Goal: Communication & Community: Answer question/provide support

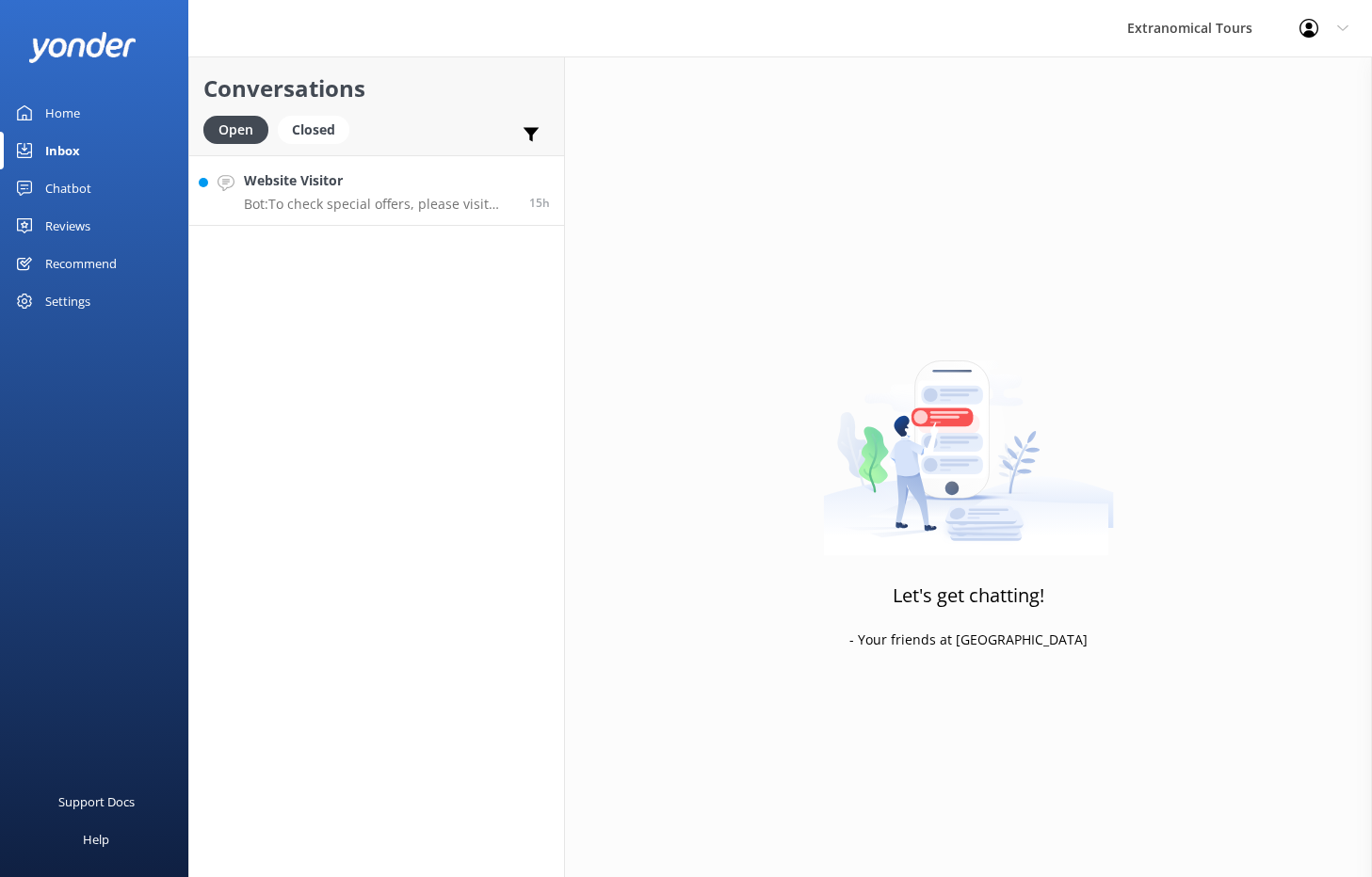
click at [457, 178] on h4 "Website Visitor" at bounding box center [379, 181] width 271 height 21
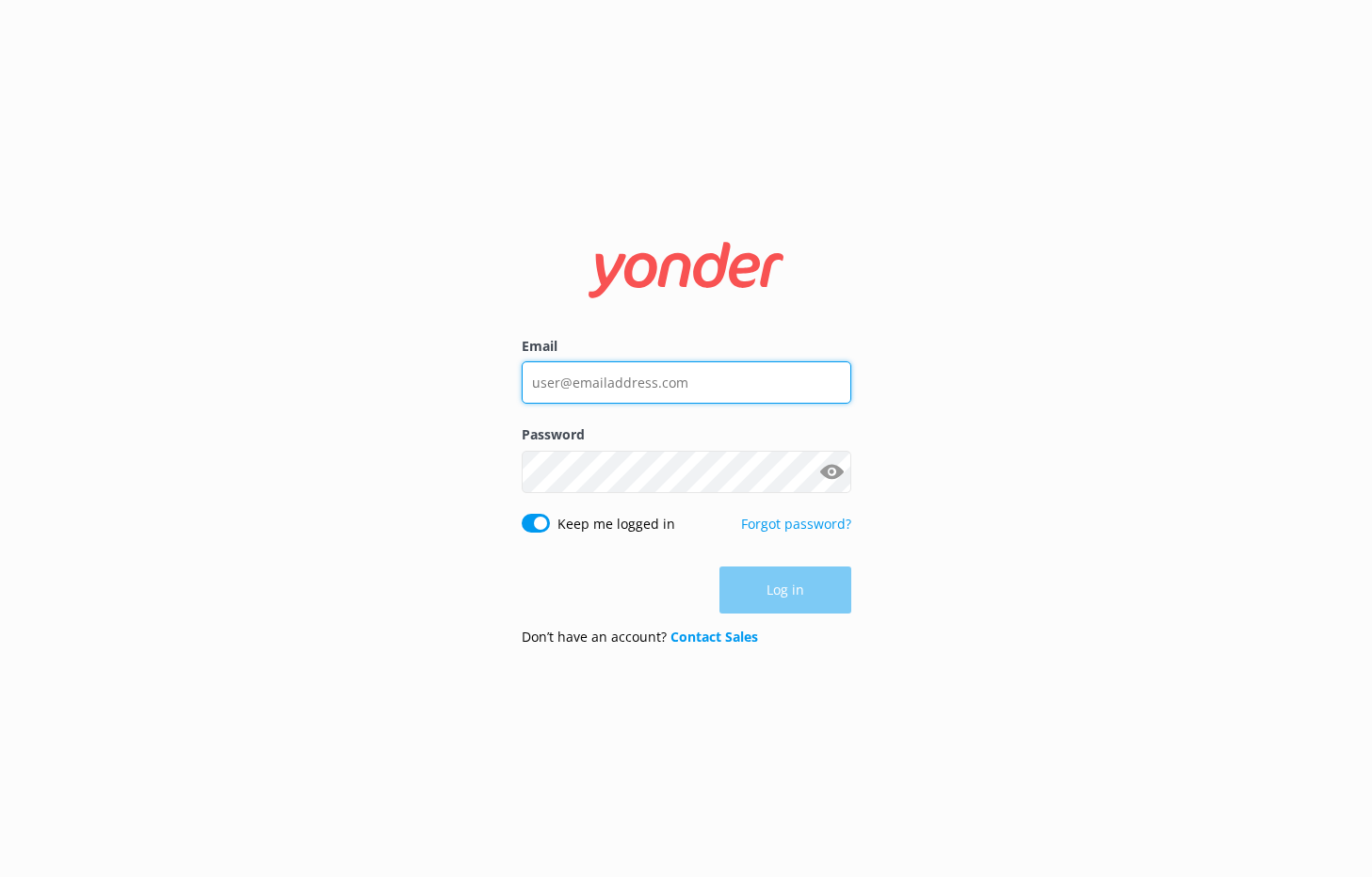
click at [747, 377] on input "Email" at bounding box center [686, 382] width 330 height 42
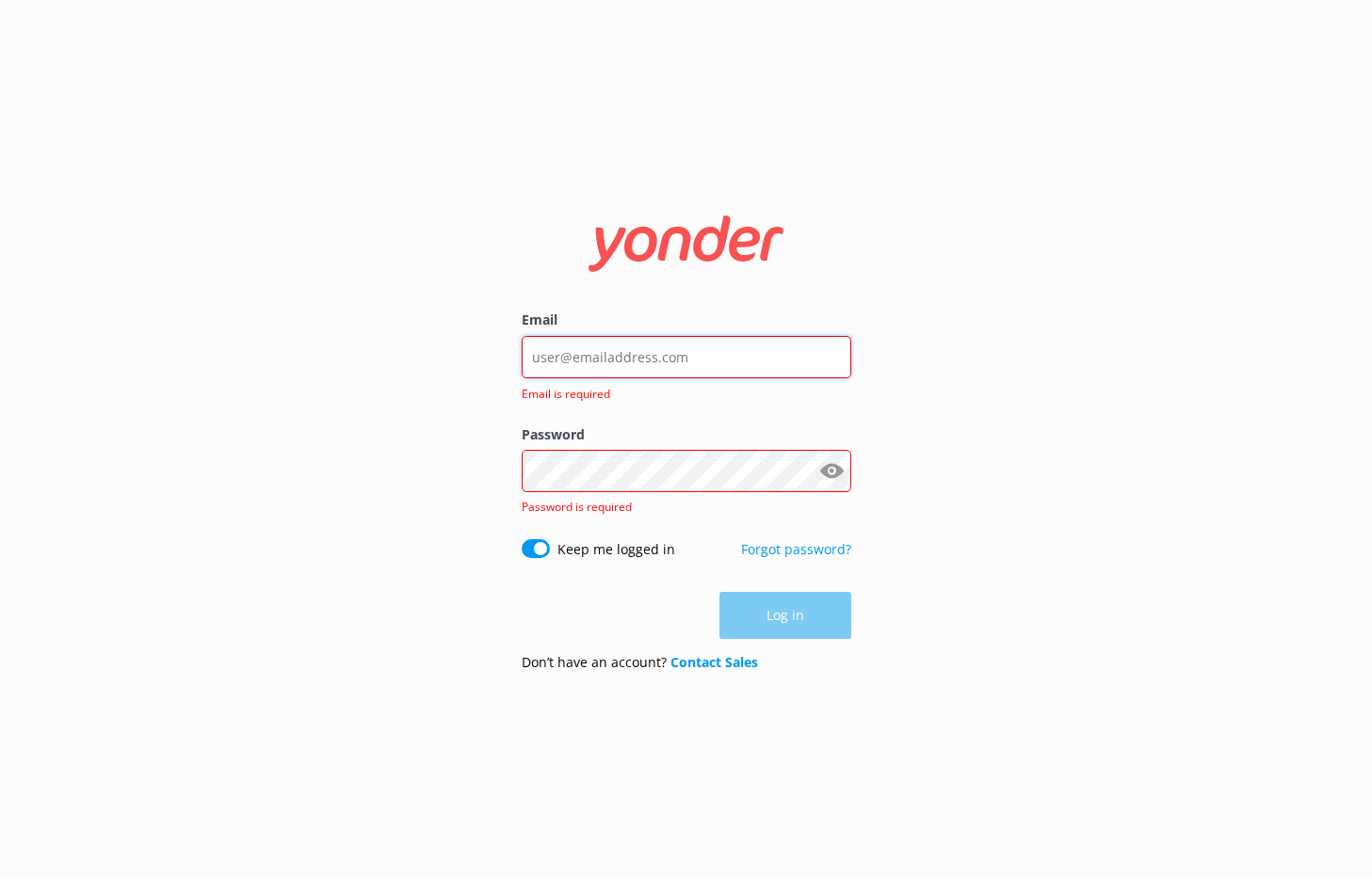
type input "[EMAIL_ADDRESS][DOMAIN_NAME]"
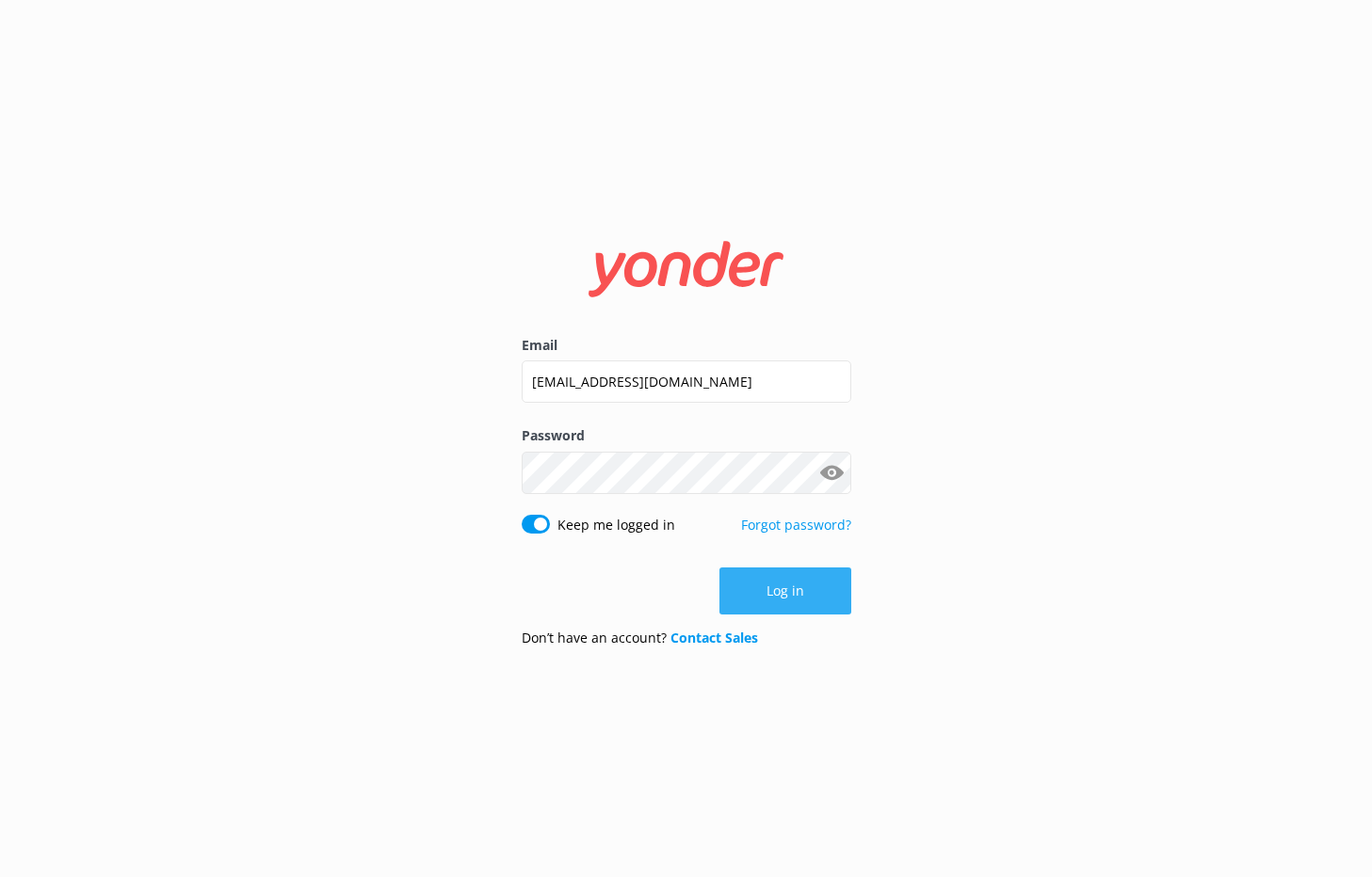
click at [784, 580] on button "Log in" at bounding box center [785, 590] width 132 height 47
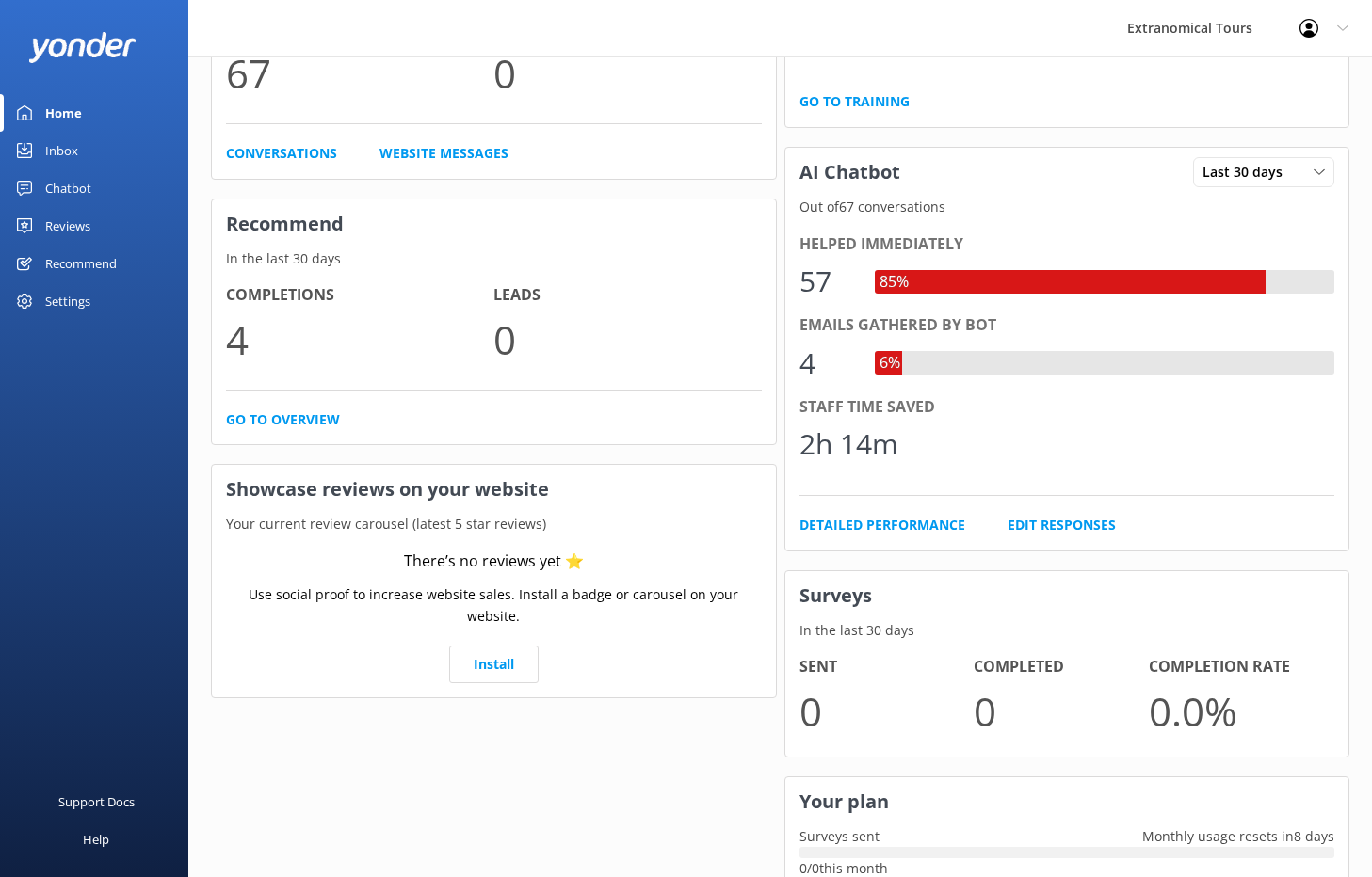
scroll to position [361, 0]
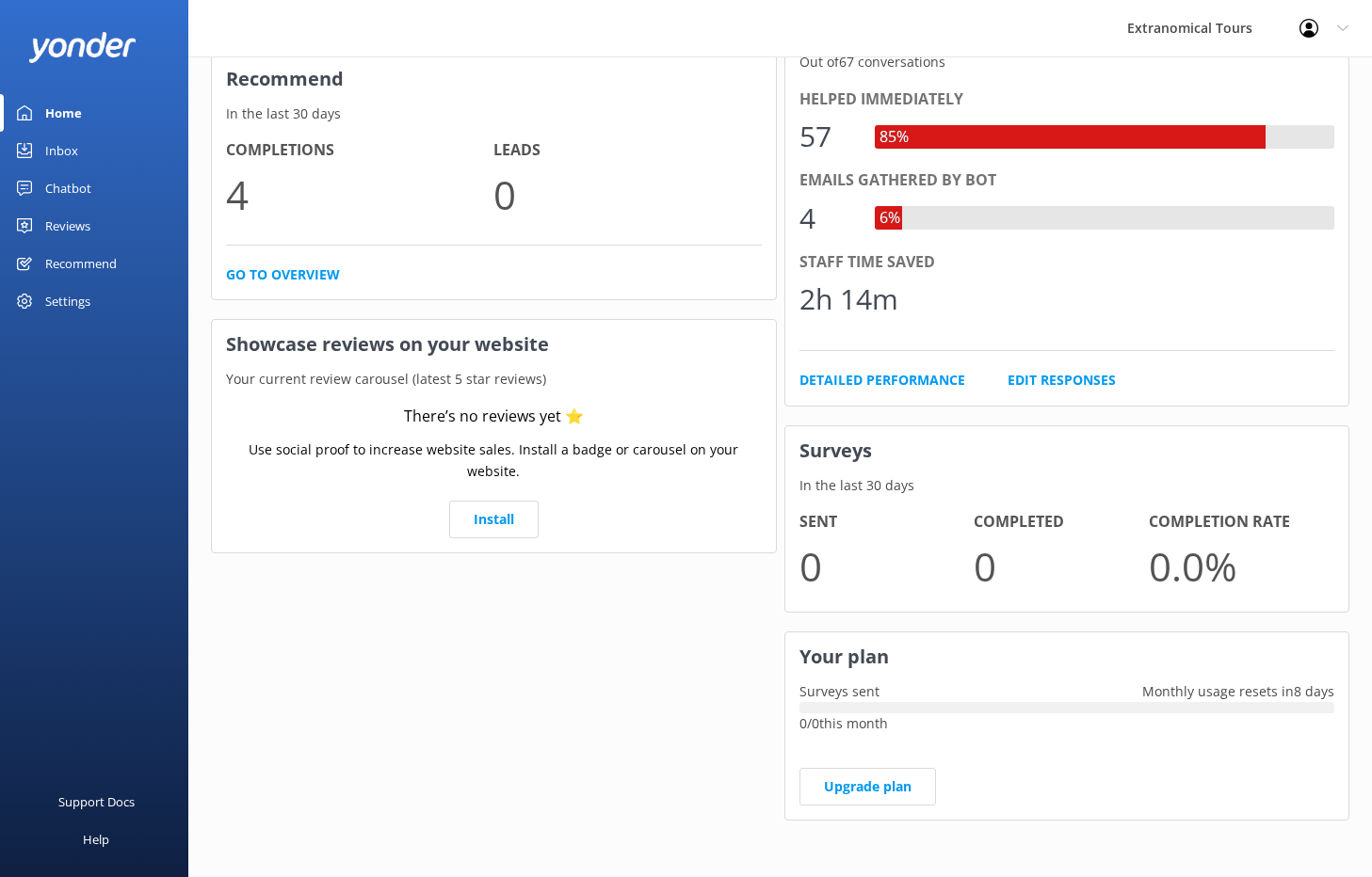
click at [95, 156] on link "Inbox" at bounding box center [93, 150] width 188 height 37
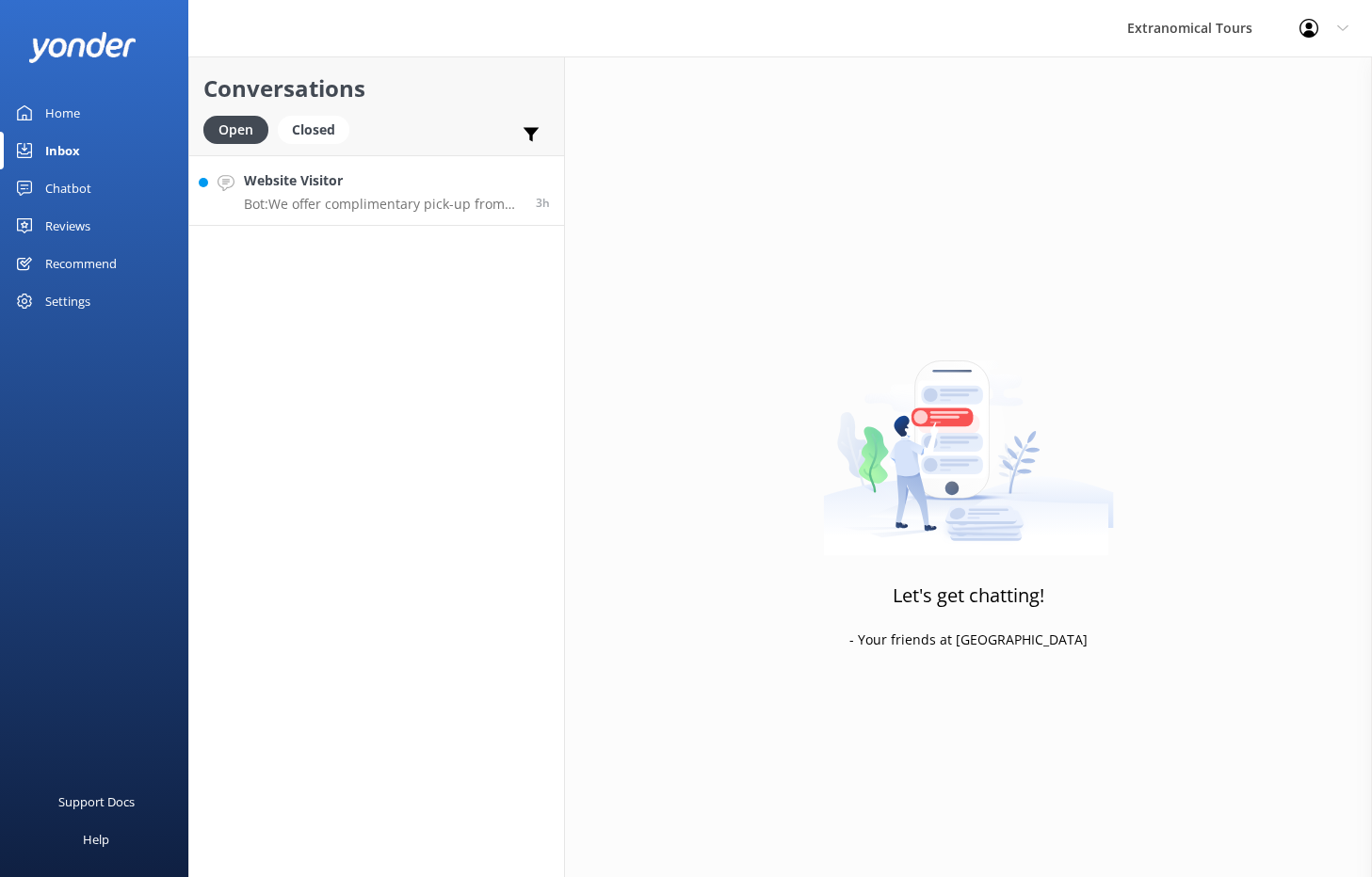
click at [370, 199] on p "Bot: We offer complimentary pick-up from most [GEOGRAPHIC_DATA] hotels, with ou…" at bounding box center [382, 204] width 277 height 17
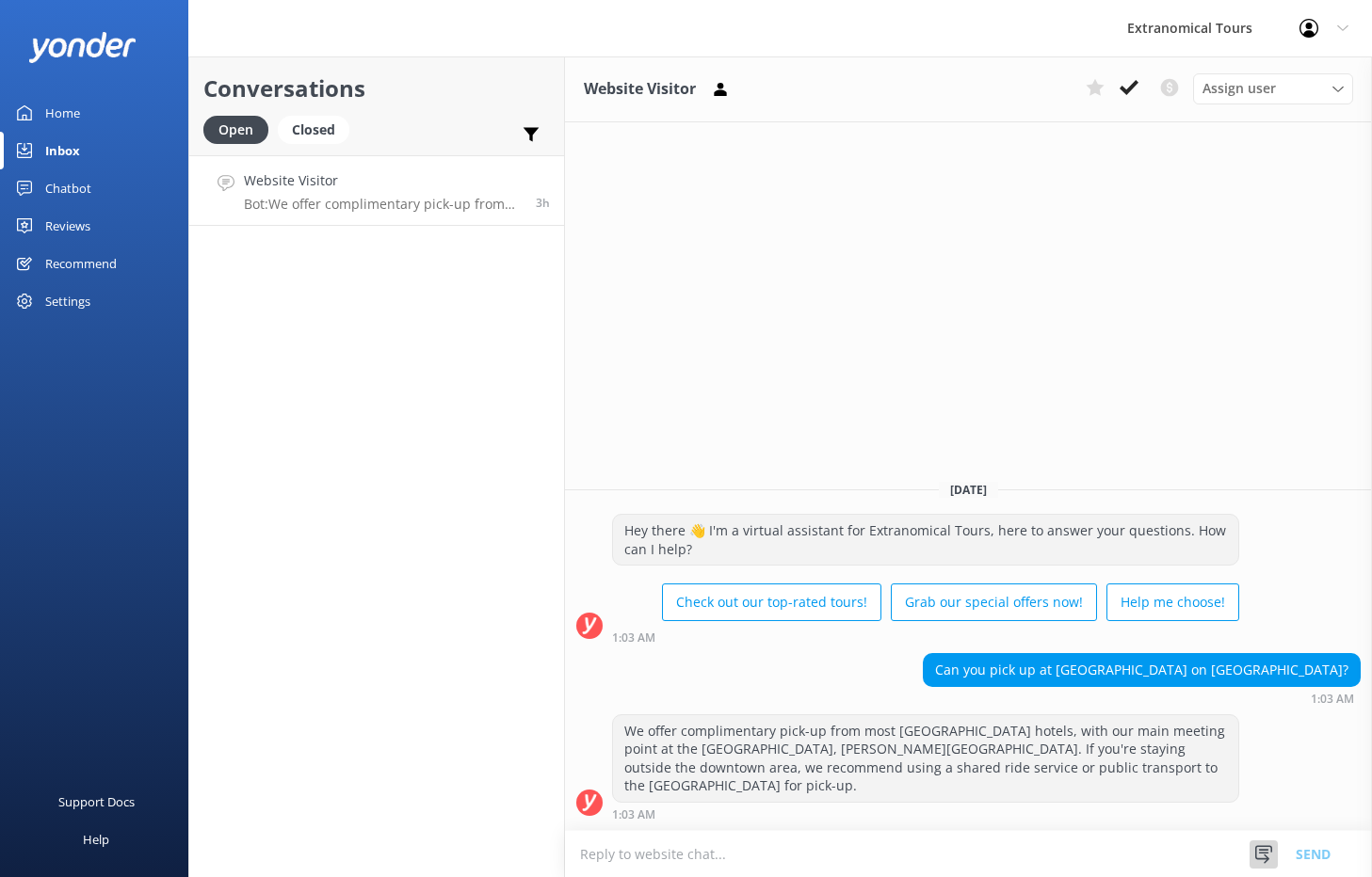
click at [1265, 850] on icon at bounding box center [1263, 855] width 19 height 19
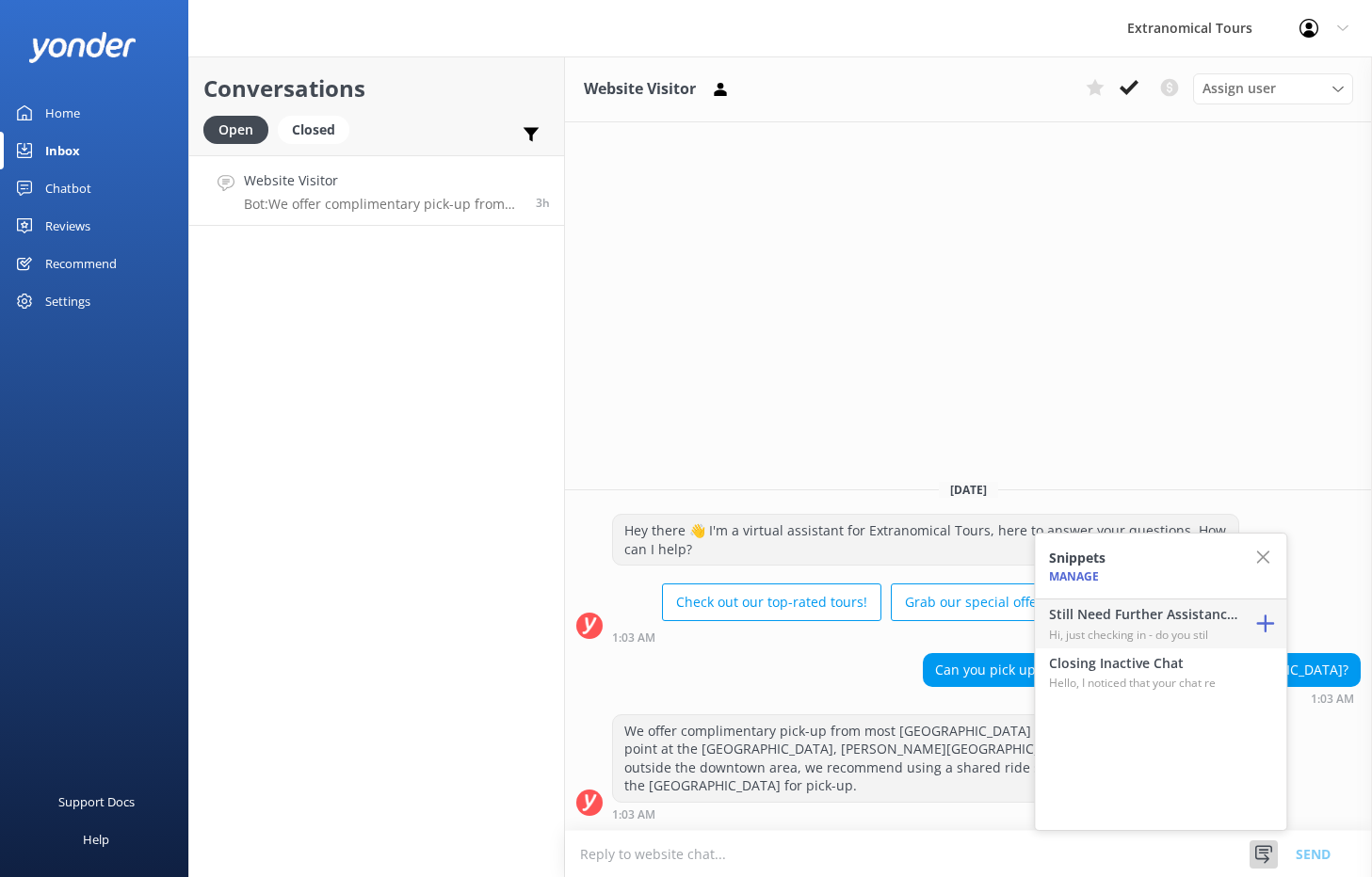
click at [1195, 626] on p "Hi, just checking in - do you stil" at bounding box center [1142, 635] width 188 height 18
type textarea "Hi, just checking in - do you still require assistance from our team on this? T…"
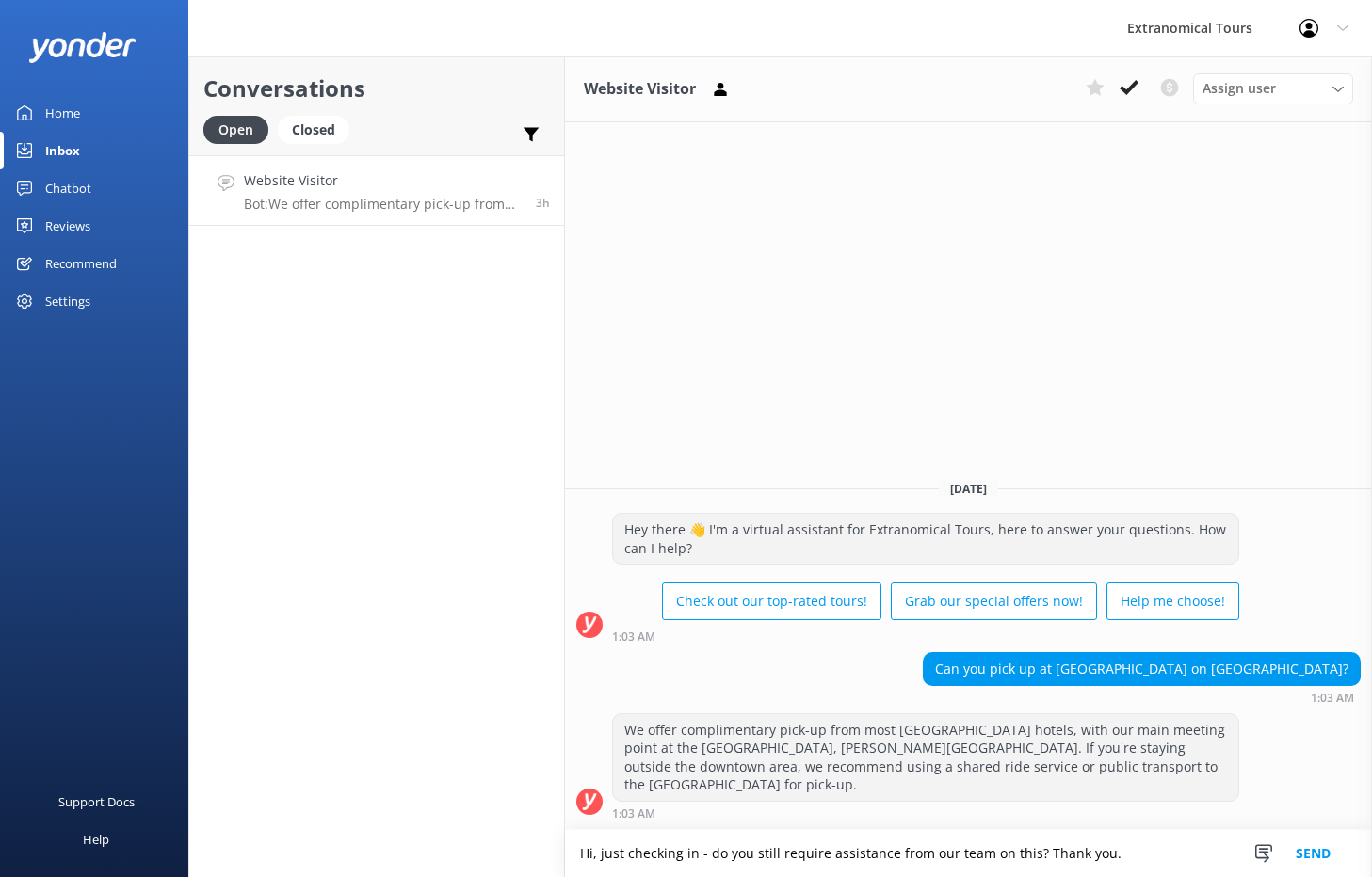
click at [1323, 852] on button "Send" at bounding box center [1313, 853] width 71 height 47
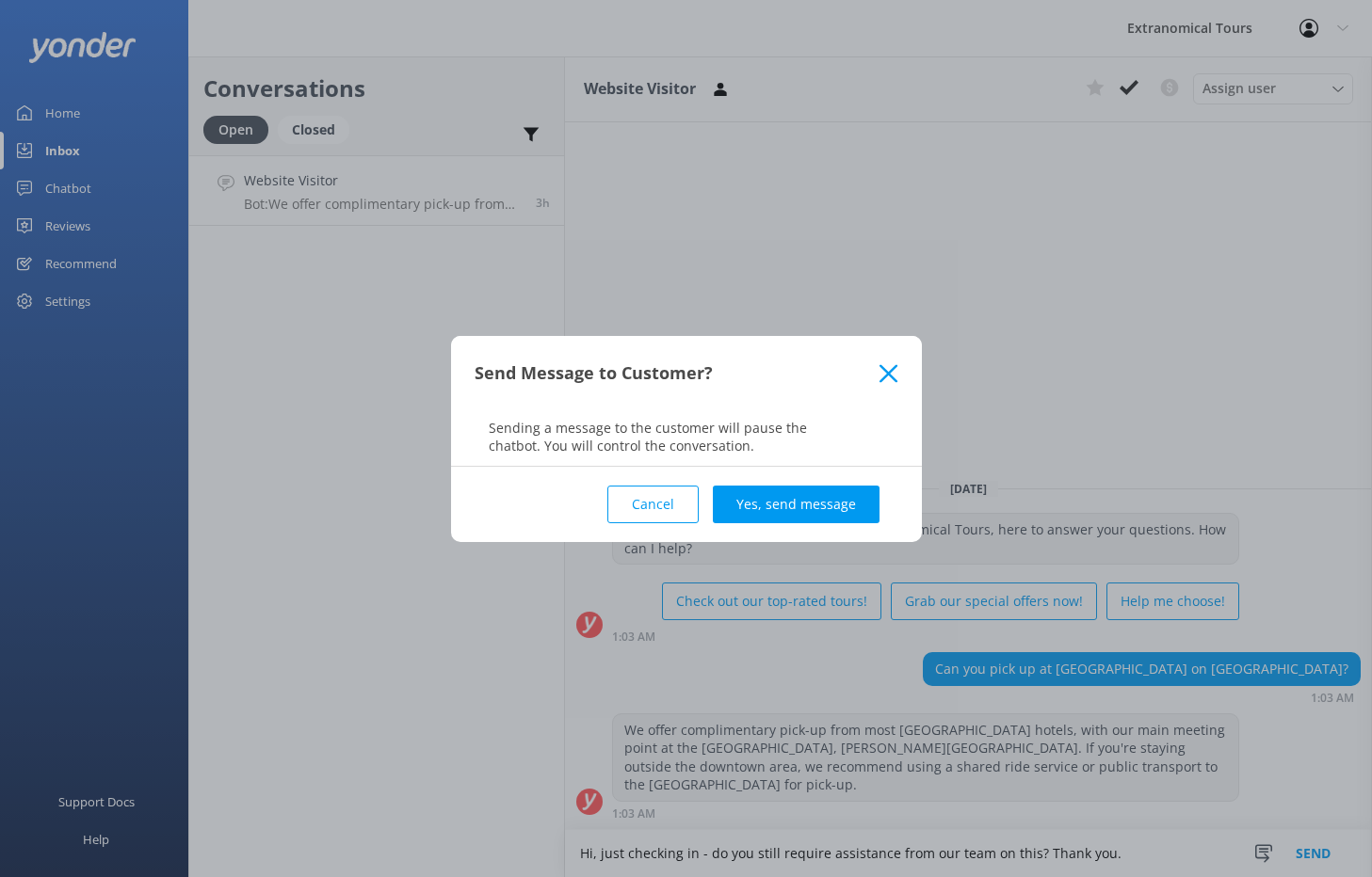
click at [1278, 830] on button "Send" at bounding box center [1313, 853] width 71 height 47
click at [755, 496] on button "Yes, send message" at bounding box center [796, 504] width 167 height 37
